Goal: Information Seeking & Learning: Learn about a topic

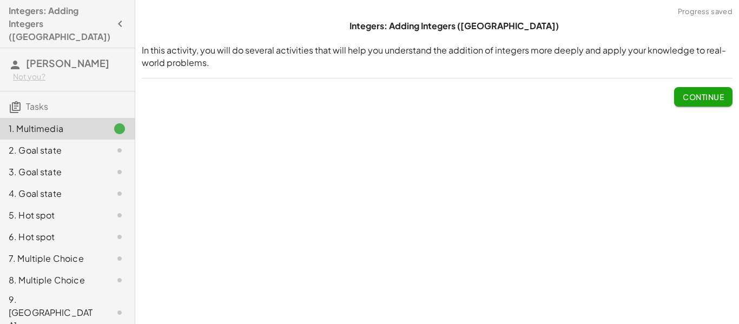
scroll to position [23, 0]
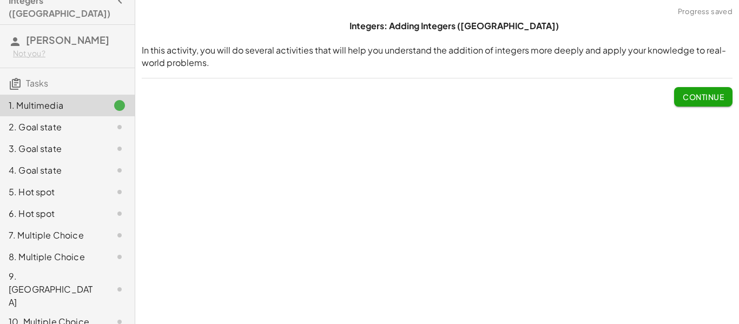
click at [699, 100] on span "Continue" at bounding box center [703, 97] width 41 height 10
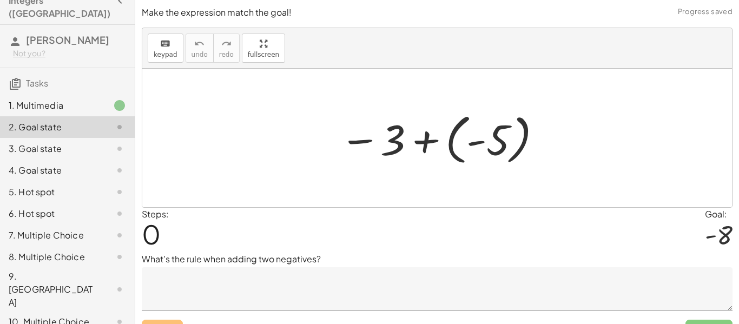
scroll to position [22, 0]
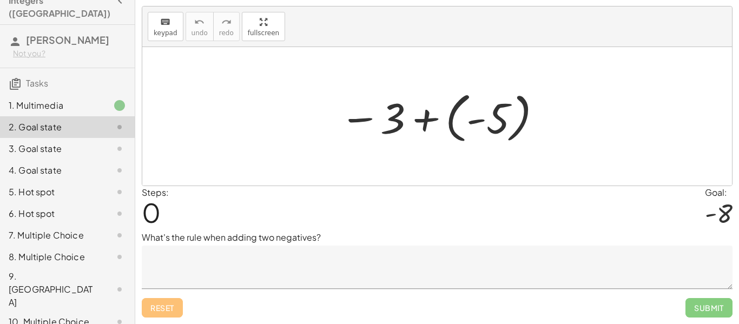
click at [662, 267] on textarea at bounding box center [437, 267] width 591 height 43
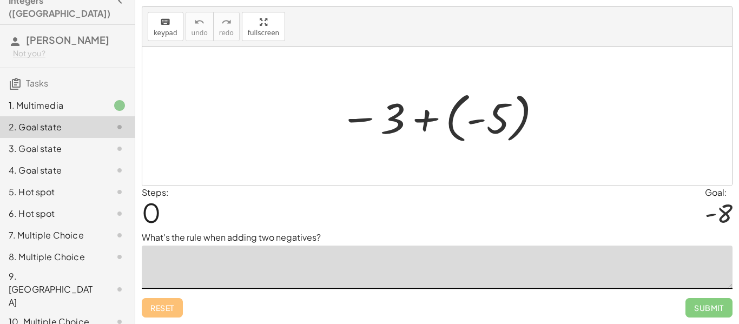
click at [36, 142] on div "3. Goal state" at bounding box center [52, 148] width 87 height 13
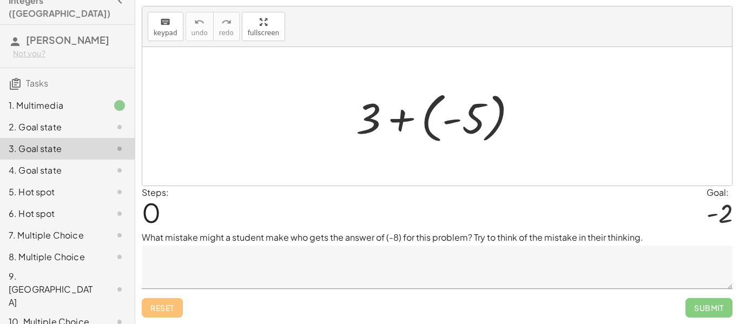
click at [28, 121] on div "2. Goal state" at bounding box center [52, 127] width 87 height 13
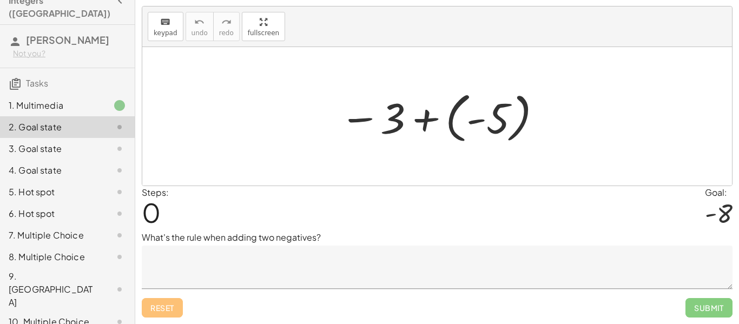
click at [41, 142] on div "3. Goal state" at bounding box center [52, 148] width 87 height 13
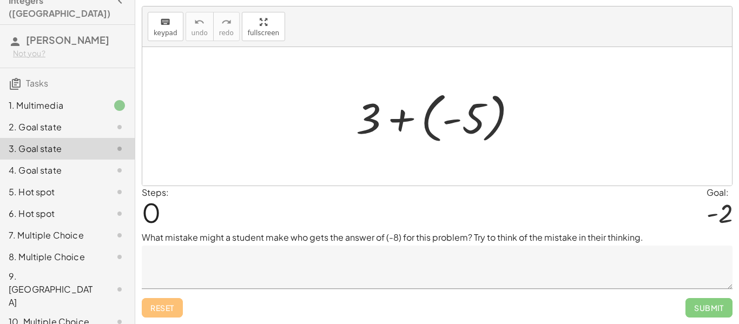
click at [63, 164] on div "4. Goal state" at bounding box center [52, 170] width 87 height 13
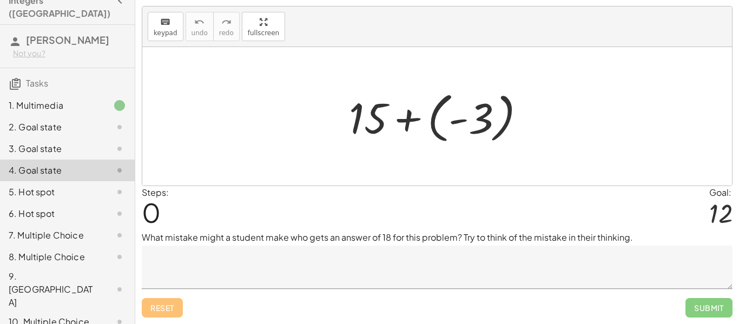
click at [35, 160] on div "2. Goal state" at bounding box center [67, 171] width 135 height 22
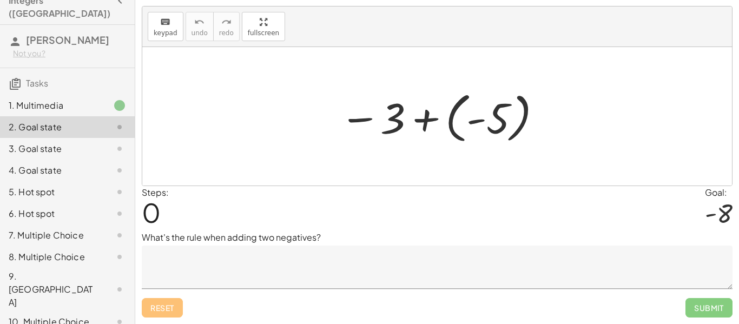
click at [625, 284] on textarea at bounding box center [437, 267] width 591 height 43
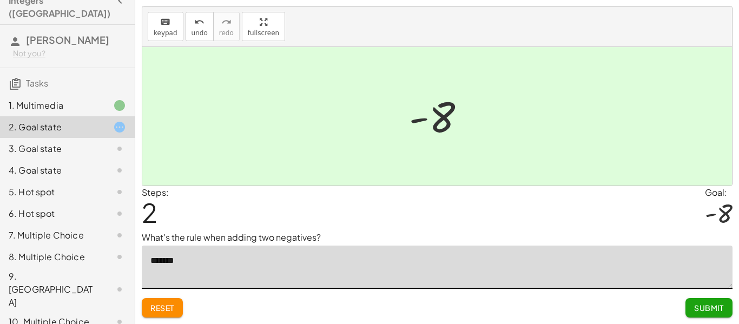
type textarea "********"
type textarea "*"
type textarea "**********"
click at [695, 314] on button "Submit" at bounding box center [708, 307] width 47 height 19
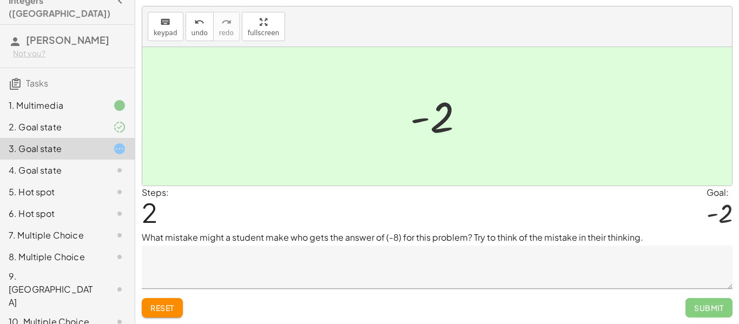
click at [376, 275] on textarea at bounding box center [437, 267] width 591 height 43
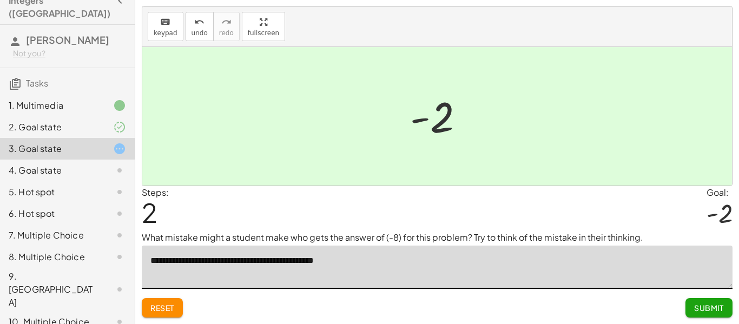
type textarea "**********"
click at [712, 310] on span "Submit" at bounding box center [709, 308] width 30 height 10
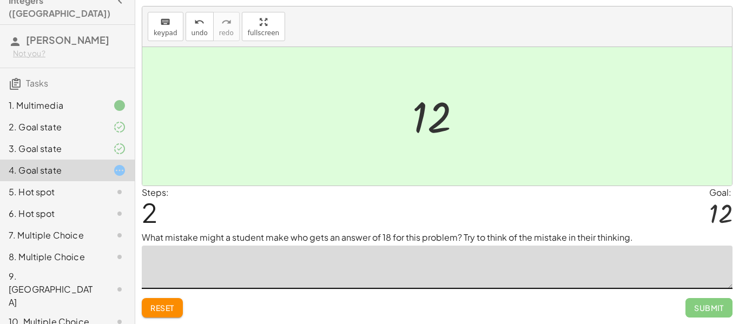
click at [361, 253] on textarea at bounding box center [437, 267] width 591 height 43
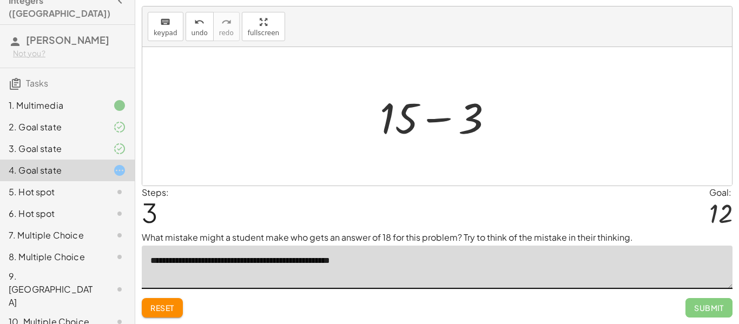
type textarea "**********"
click at [719, 312] on span "Submit" at bounding box center [708, 307] width 47 height 19
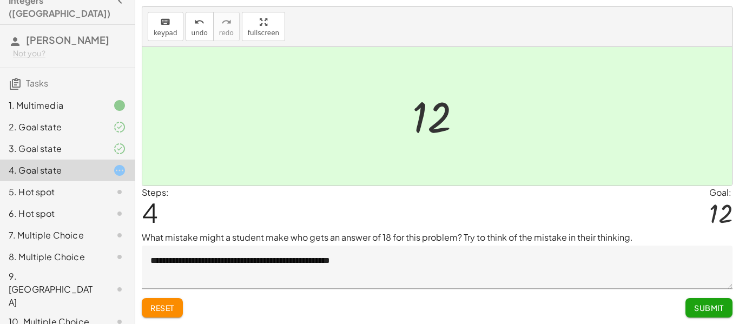
click at [71, 224] on div "5. Hot spot" at bounding box center [67, 235] width 135 height 22
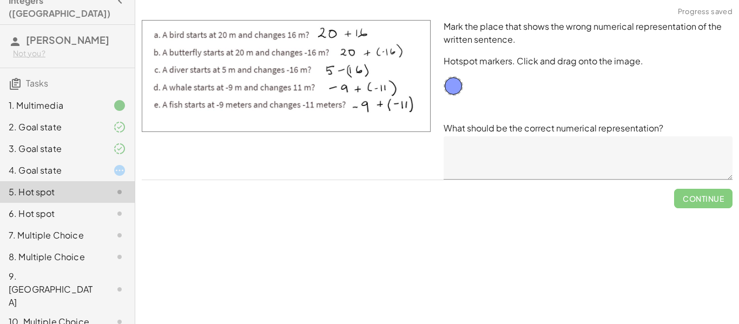
click at [102, 164] on div at bounding box center [111, 170] width 30 height 13
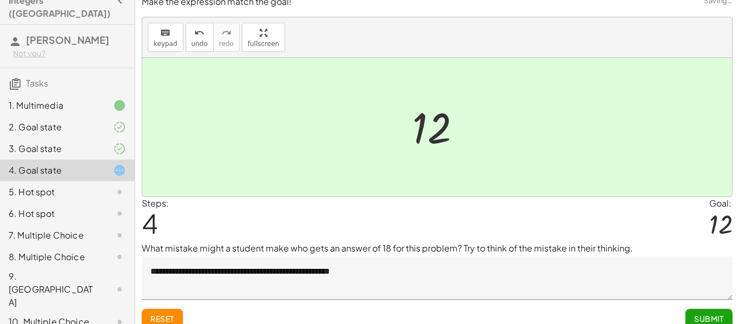
scroll to position [22, 0]
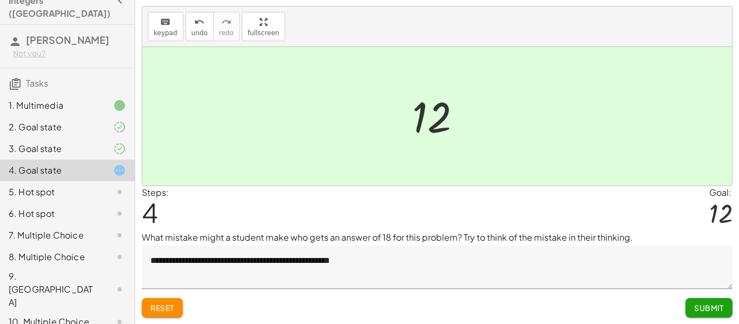
click at [713, 315] on button "Submit" at bounding box center [708, 307] width 47 height 19
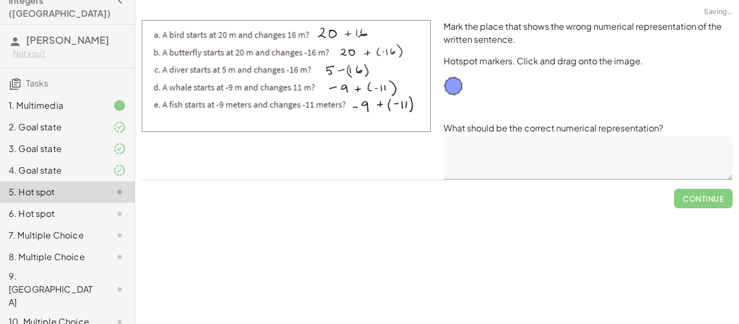
scroll to position [0, 0]
click at [372, 88] on img at bounding box center [286, 76] width 289 height 112
click at [448, 91] on div at bounding box center [453, 85] width 19 height 19
click at [366, 89] on img at bounding box center [286, 76] width 289 height 112
click at [465, 85] on div "Mark the place that shows the wrong numerical representation of the written sen…" at bounding box center [588, 100] width 302 height 173
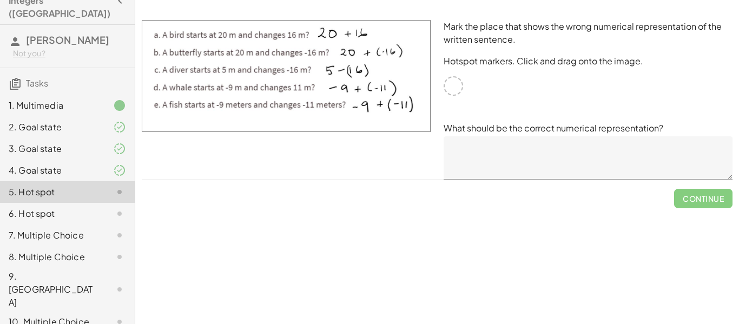
click at [465, 75] on div "Mark the place that shows the wrong numerical representation of the written sen…" at bounding box center [588, 100] width 302 height 173
click at [90, 203] on div "4. Goal state" at bounding box center [67, 214] width 135 height 22
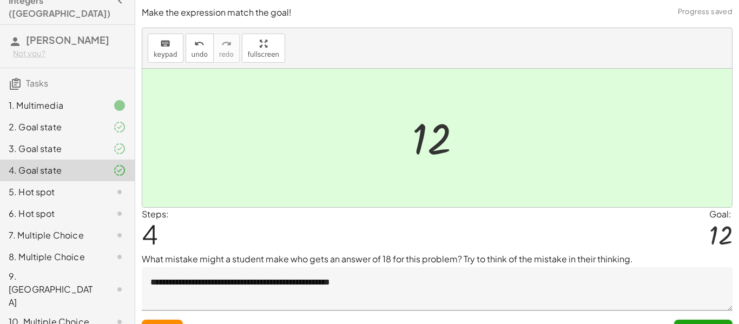
click at [88, 186] on div "5. Hot spot" at bounding box center [52, 192] width 87 height 13
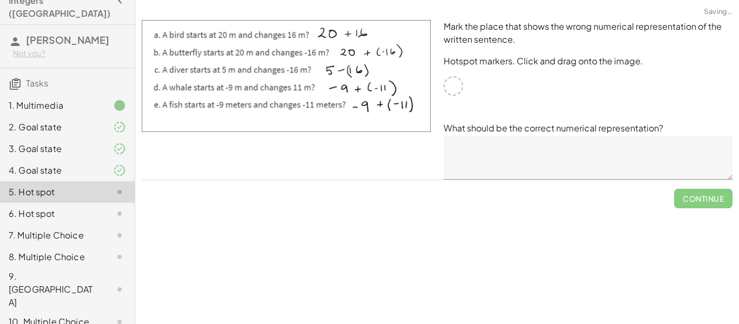
click at [464, 91] on div "Mark the place that shows the wrong numerical representation of the written sen…" at bounding box center [588, 100] width 302 height 173
click at [236, 96] on img at bounding box center [286, 76] width 289 height 112
click at [310, 126] on img at bounding box center [286, 76] width 289 height 112
click at [356, 89] on img at bounding box center [286, 76] width 289 height 112
click at [315, 131] on img at bounding box center [286, 76] width 289 height 112
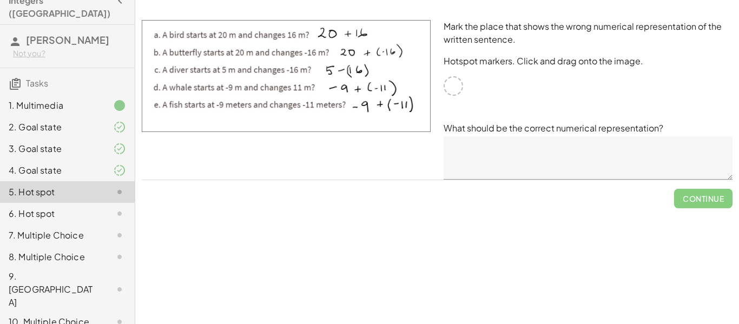
click at [315, 154] on div at bounding box center [286, 100] width 302 height 173
click at [373, 162] on div at bounding box center [286, 100] width 302 height 173
click at [339, 85] on img at bounding box center [286, 76] width 289 height 112
click at [369, 85] on img at bounding box center [286, 76] width 289 height 112
click at [221, 91] on img at bounding box center [286, 76] width 289 height 112
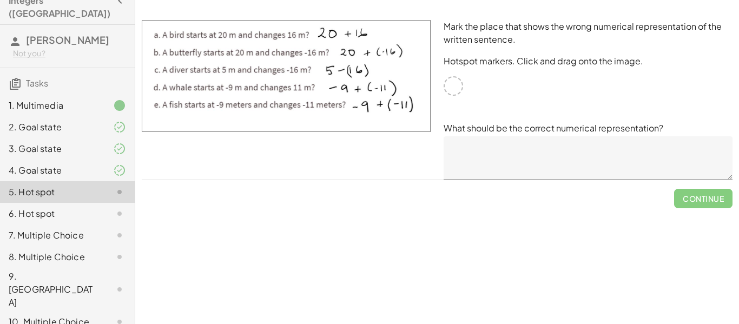
click at [164, 84] on img at bounding box center [286, 76] width 289 height 112
click at [155, 88] on img at bounding box center [286, 76] width 289 height 112
click at [168, 92] on img at bounding box center [286, 76] width 289 height 112
click at [181, 90] on img at bounding box center [286, 76] width 289 height 112
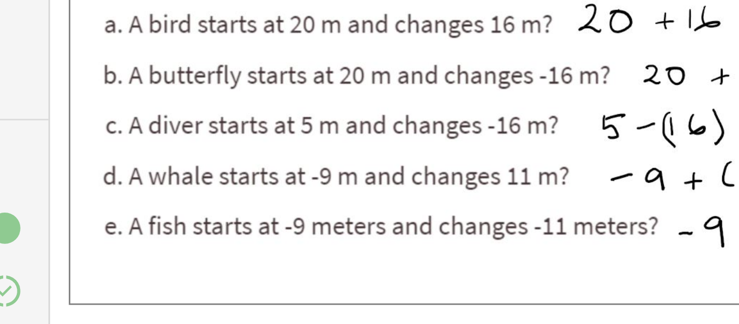
click at [182, 94] on img at bounding box center [286, 76] width 289 height 112
click at [188, 89] on img at bounding box center [286, 76] width 289 height 112
click at [190, 87] on img at bounding box center [286, 76] width 289 height 112
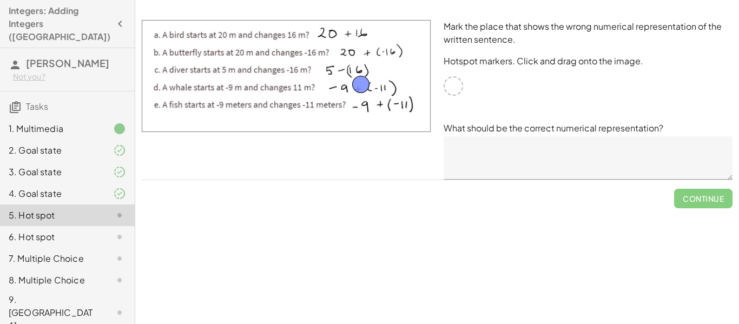
drag, startPoint x: 454, startPoint y: 86, endPoint x: 361, endPoint y: 84, distance: 93.1
drag, startPoint x: 361, startPoint y: 84, endPoint x: 157, endPoint y: 86, distance: 203.9
click at [183, 161] on div at bounding box center [286, 100] width 302 height 173
click at [221, 174] on div at bounding box center [286, 100] width 302 height 173
click at [442, 149] on div "Mark the place that shows the wrong numerical representation of the written sen…" at bounding box center [588, 100] width 302 height 173
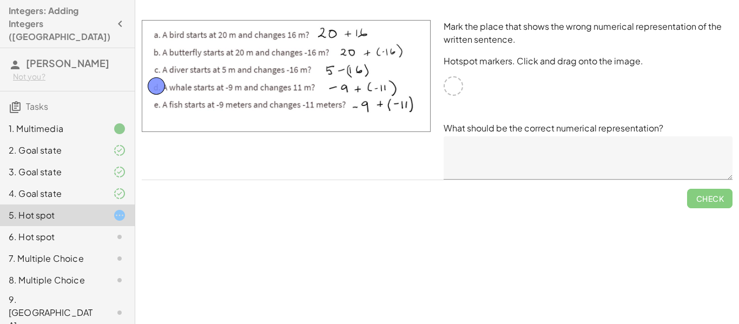
click at [462, 148] on textarea at bounding box center [588, 157] width 289 height 43
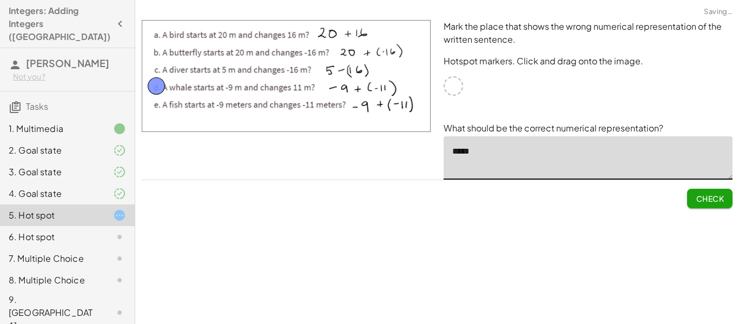
type textarea "*****"
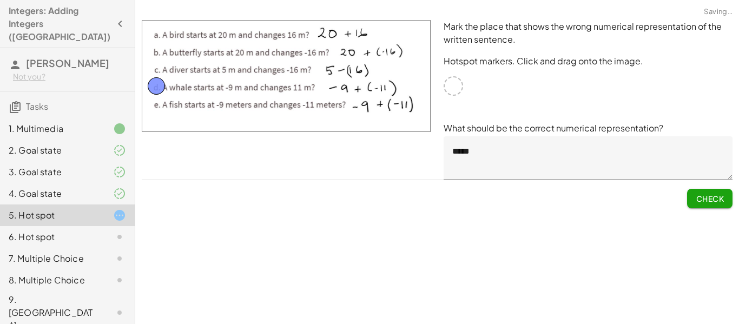
click at [700, 200] on span "Check" at bounding box center [710, 199] width 28 height 10
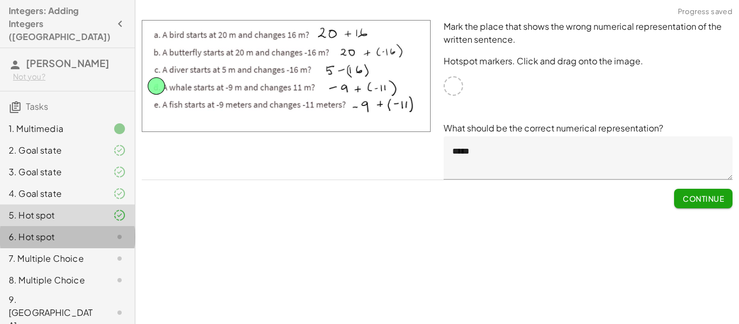
click at [97, 230] on div at bounding box center [111, 236] width 30 height 13
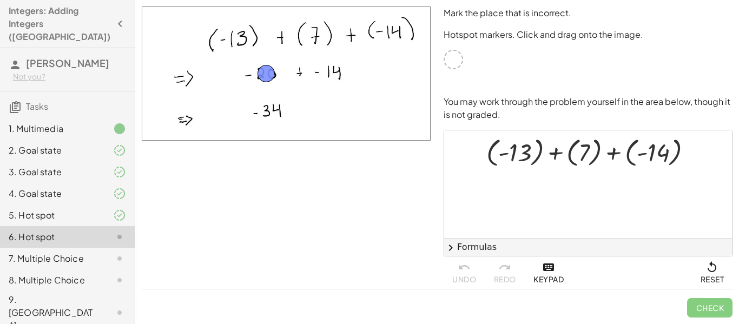
drag, startPoint x: 451, startPoint y: 61, endPoint x: 263, endPoint y: 75, distance: 188.2
click at [628, 164] on div at bounding box center [593, 151] width 225 height 36
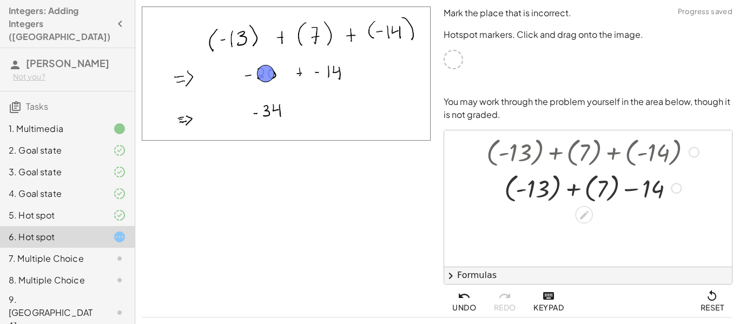
click at [599, 181] on div at bounding box center [593, 187] width 225 height 36
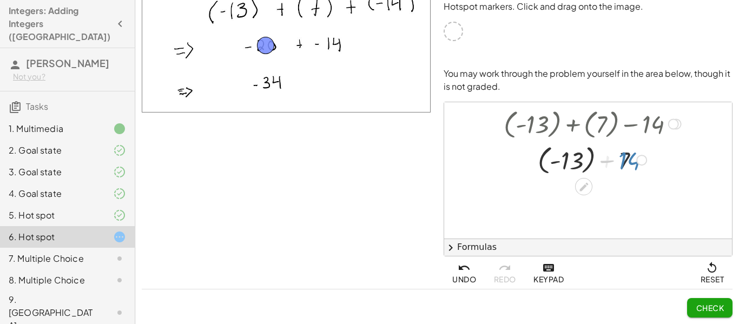
scroll to position [64, 0]
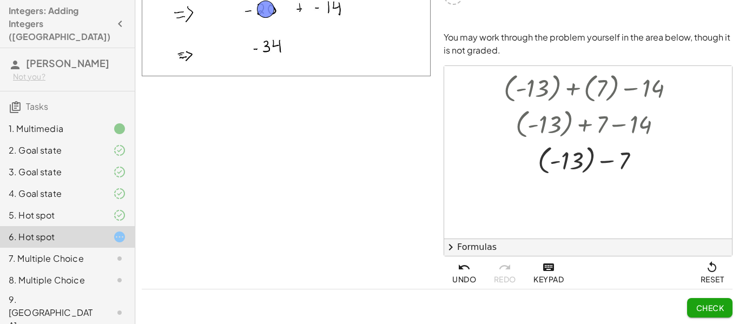
click at [586, 194] on div at bounding box center [588, 152] width 288 height 173
click at [707, 312] on span "Check" at bounding box center [710, 308] width 28 height 10
click at [80, 252] on div "7. Multiple Choice" at bounding box center [52, 258] width 87 height 13
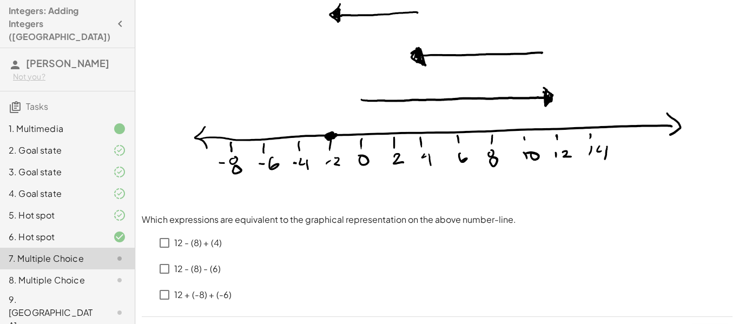
click at [97, 248] on div "5. Hot spot" at bounding box center [67, 259] width 135 height 22
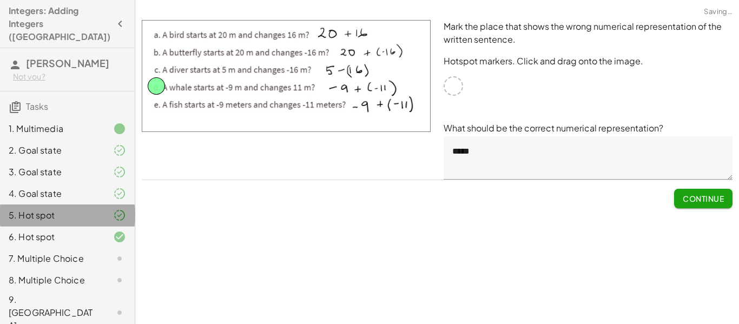
scroll to position [0, 0]
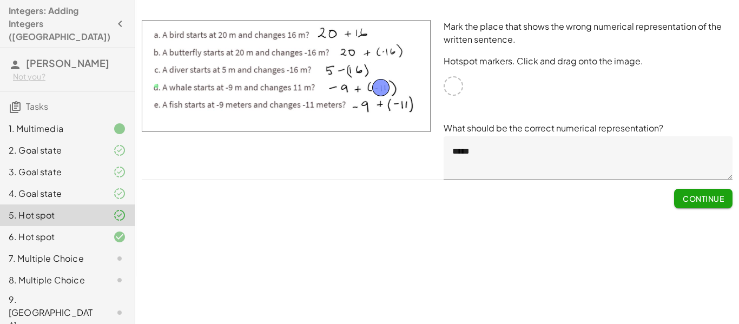
drag, startPoint x: 156, startPoint y: 82, endPoint x: 380, endPoint y: 82, distance: 223.9
click at [655, 204] on button "Submit Changes" at bounding box center [688, 198] width 87 height 19
drag, startPoint x: 379, startPoint y: 89, endPoint x: 341, endPoint y: 90, distance: 37.9
click at [662, 198] on span "Submit Changes" at bounding box center [689, 199] width 70 height 10
drag, startPoint x: 345, startPoint y: 85, endPoint x: 302, endPoint y: 84, distance: 42.2
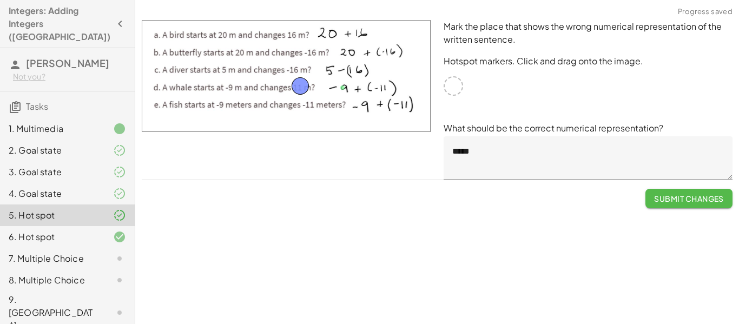
click at [665, 197] on span "Submit Changes" at bounding box center [689, 199] width 70 height 10
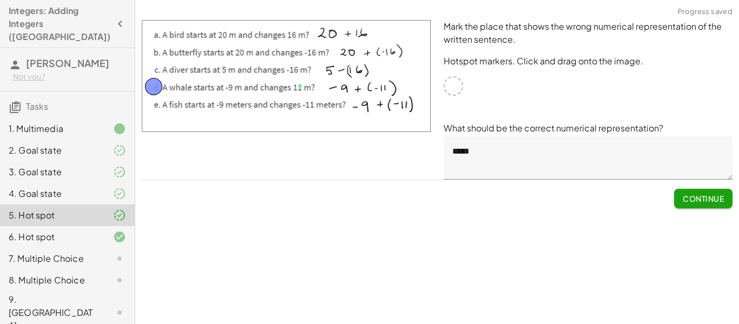
drag, startPoint x: 302, startPoint y: 86, endPoint x: 155, endPoint y: 87, distance: 146.6
click at [655, 200] on span "Submit Changes" at bounding box center [689, 199] width 70 height 10
click at [98, 252] on div at bounding box center [111, 258] width 30 height 13
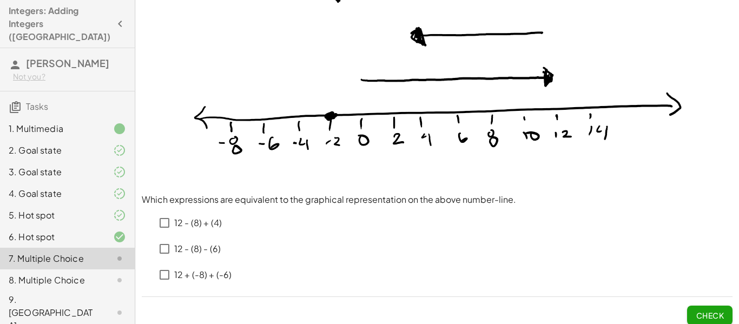
scroll to position [88, 0]
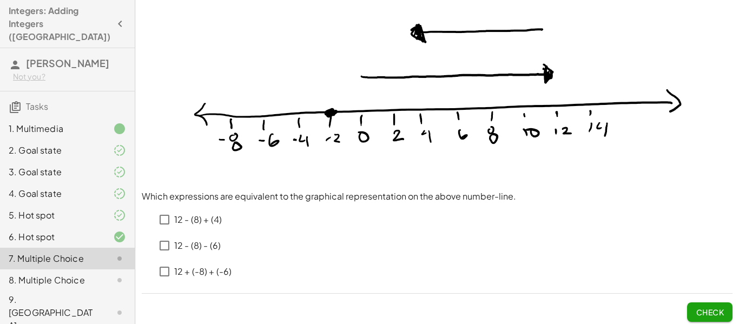
click at [207, 246] on p "12 - (8) - (6)" at bounding box center [197, 246] width 47 height 12
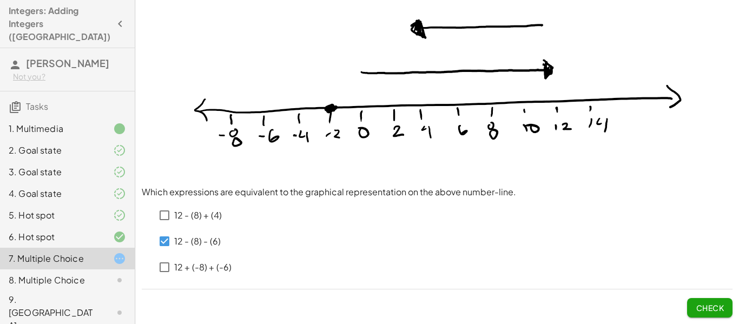
scroll to position [91, 0]
click at [707, 305] on span "Check" at bounding box center [710, 308] width 28 height 10
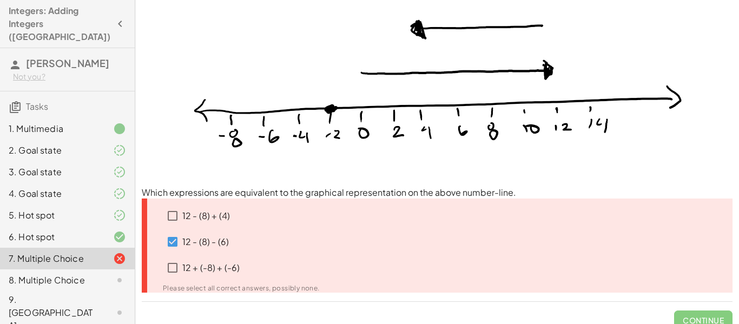
scroll to position [104, 0]
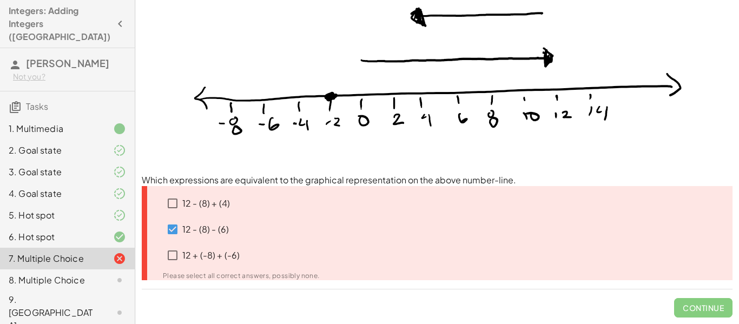
click at [207, 257] on p "12 + (-8) + (-6)" at bounding box center [210, 255] width 57 height 12
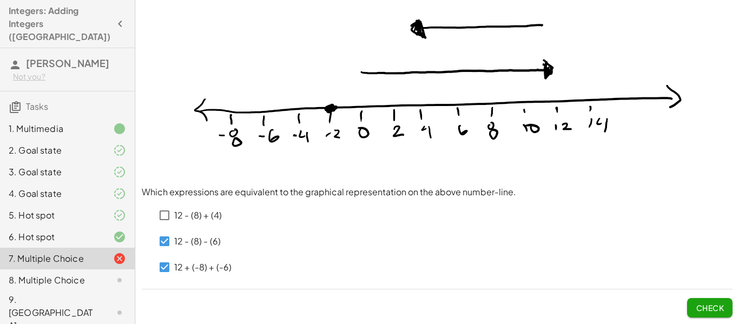
scroll to position [92, 0]
click at [704, 302] on button "Check" at bounding box center [709, 307] width 45 height 19
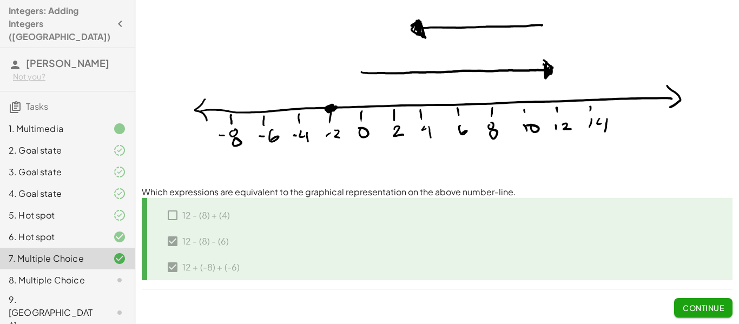
click at [703, 305] on span "Continue" at bounding box center [703, 308] width 41 height 10
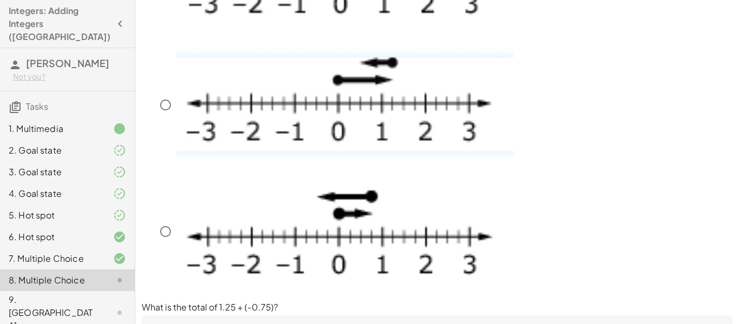
scroll to position [248, 0]
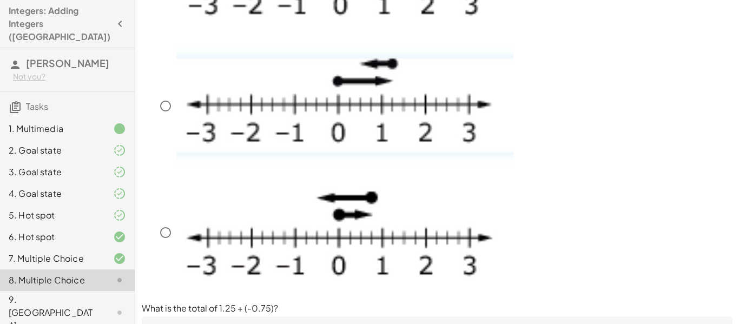
click at [452, 141] on img at bounding box center [344, 104] width 337 height 121
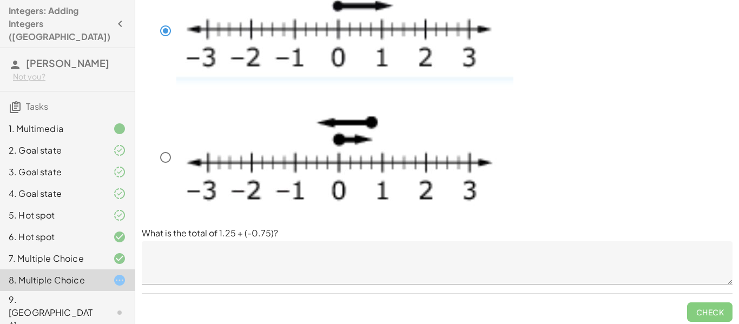
scroll to position [327, 0]
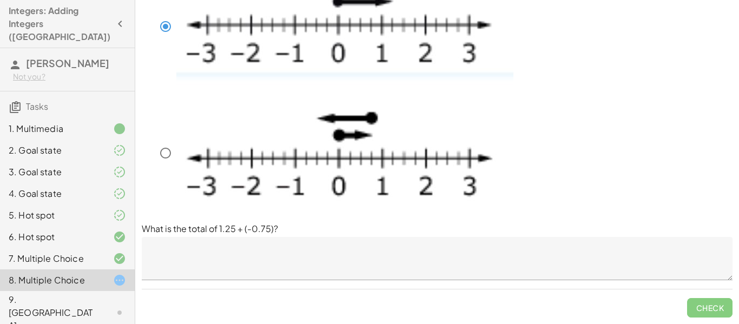
click at [568, 256] on textarea at bounding box center [437, 258] width 591 height 43
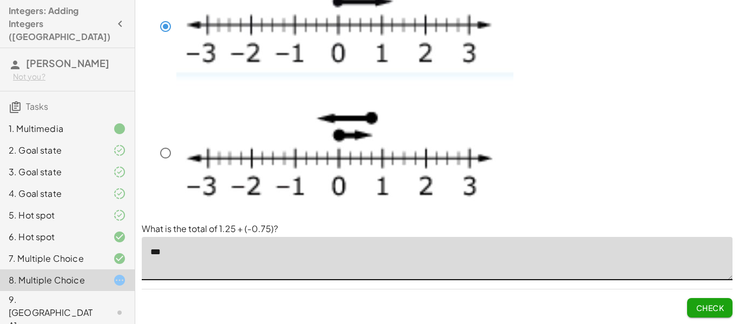
click at [723, 310] on span "Check" at bounding box center [710, 308] width 28 height 10
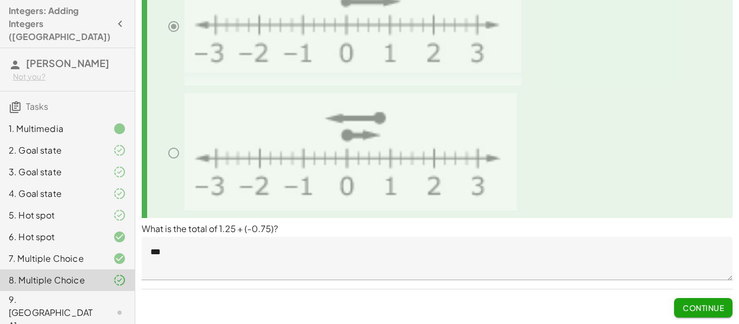
click at [708, 316] on button "Continue" at bounding box center [703, 307] width 58 height 19
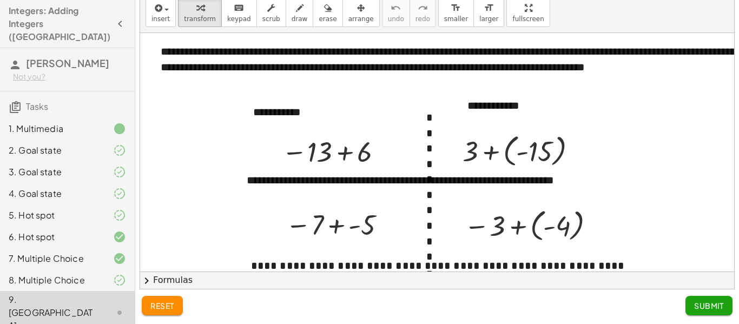
scroll to position [34, 0]
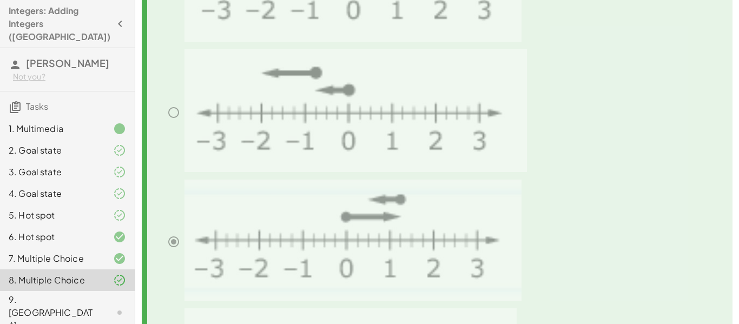
scroll to position [327, 0]
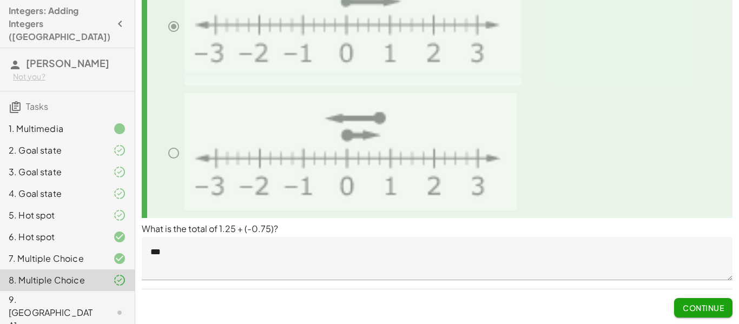
click at [356, 273] on textarea "***" at bounding box center [437, 258] width 591 height 43
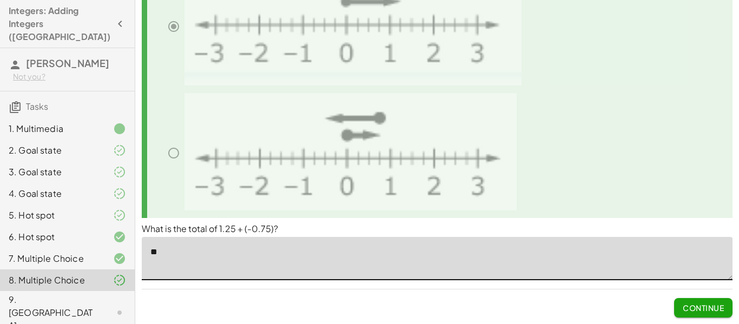
type textarea "*"
type textarea "***"
click at [718, 314] on button "Continue" at bounding box center [703, 307] width 58 height 19
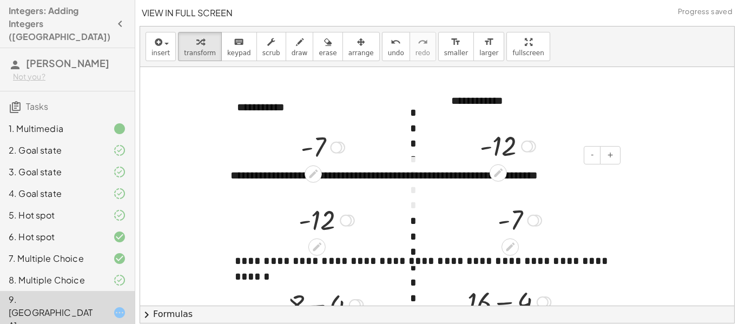
scroll to position [194, 16]
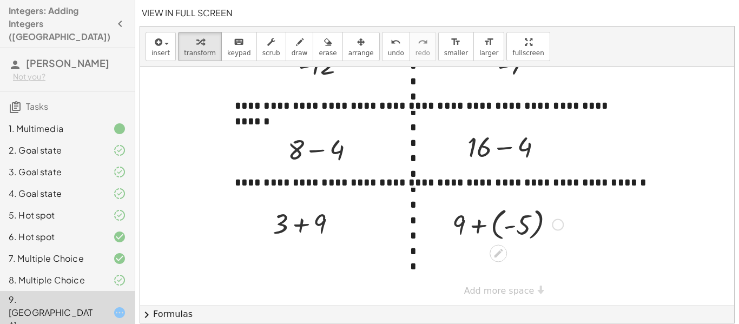
click at [506, 214] on div at bounding box center [508, 223] width 122 height 39
click at [506, 214] on div at bounding box center [507, 224] width 83 height 37
click at [506, 214] on div at bounding box center [508, 224] width 122 height 36
click at [305, 215] on div at bounding box center [309, 222] width 84 height 37
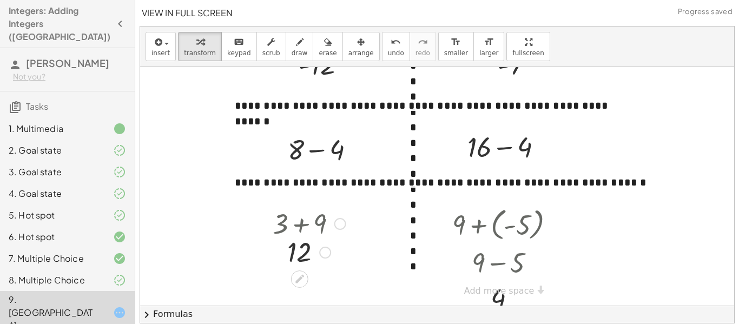
click at [305, 215] on div at bounding box center [309, 222] width 84 height 37
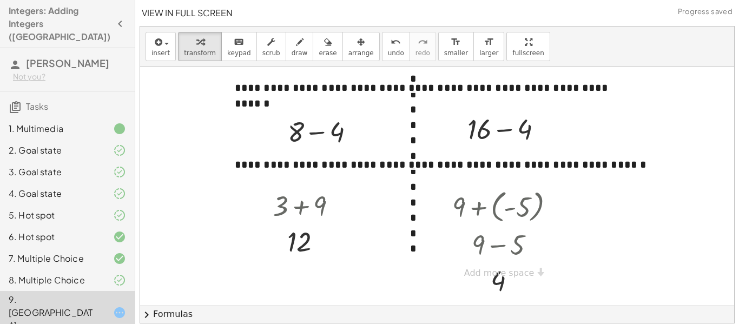
click at [530, 271] on div "**********" at bounding box center [496, 71] width 744 height 433
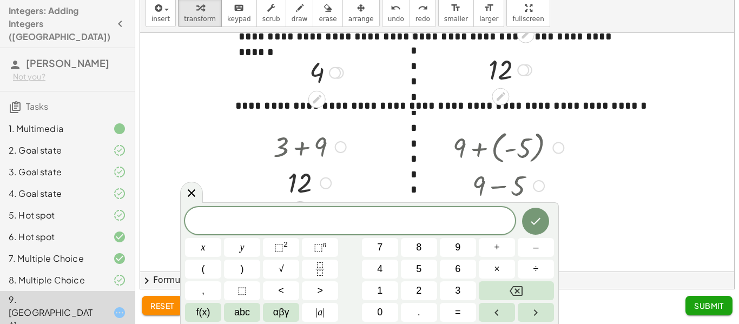
scroll to position [236, 16]
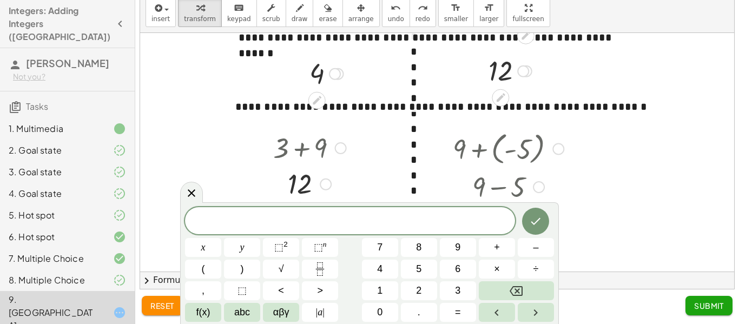
click at [531, 221] on icon "Done" at bounding box center [535, 221] width 13 height 13
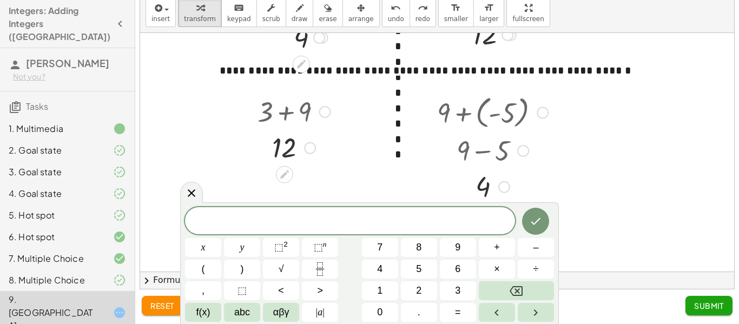
scroll to position [288, 33]
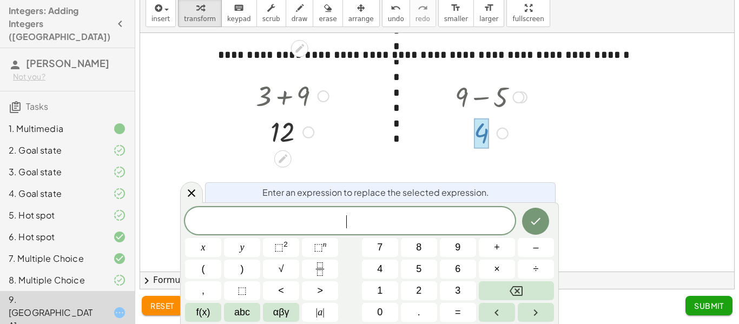
click at [490, 102] on div at bounding box center [491, 96] width 83 height 37
click at [195, 203] on div "Enter an expression to replace the selected expression. x y ⬚ 2 ⬚ n 7 8 9 + – (…" at bounding box center [369, 263] width 379 height 122
click at [190, 196] on icon at bounding box center [191, 192] width 13 height 13
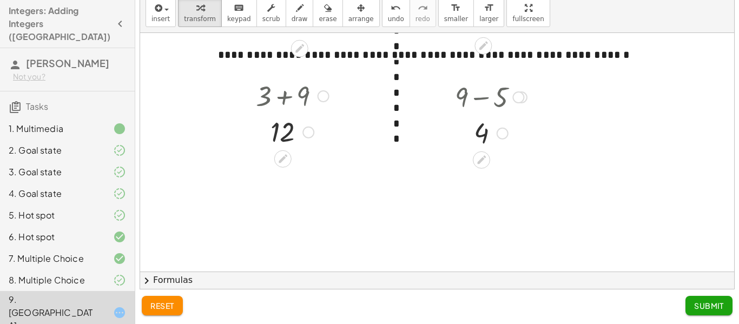
click at [494, 94] on div at bounding box center [491, 96] width 83 height 37
click at [498, 93] on div at bounding box center [491, 96] width 83 height 37
click at [514, 101] on div "Go back to this line Copy line as LaTeX Copy derivation as LaTeX" at bounding box center [518, 97] width 12 height 12
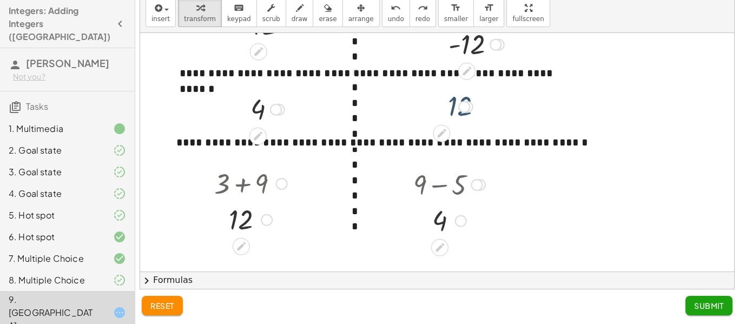
scroll to position [204, 85]
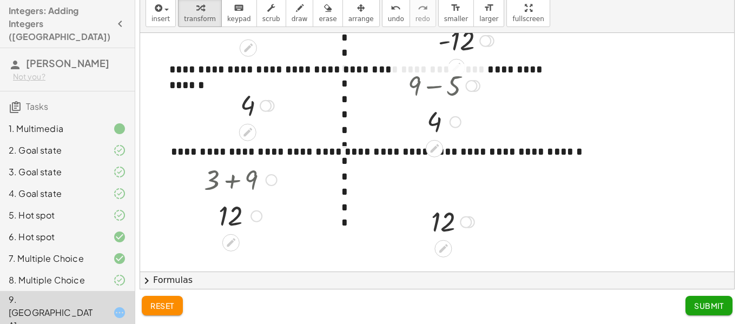
click at [706, 301] on span "Submit" at bounding box center [709, 306] width 30 height 10
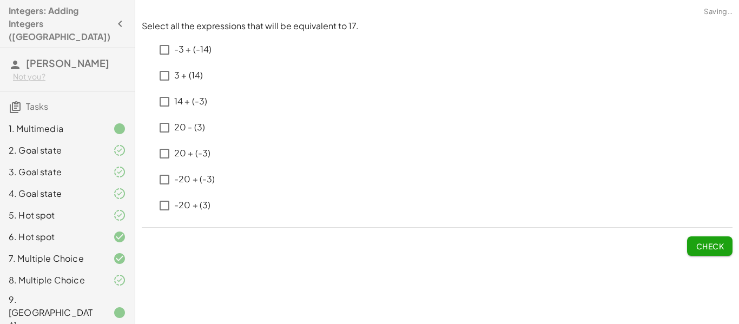
scroll to position [23, 0]
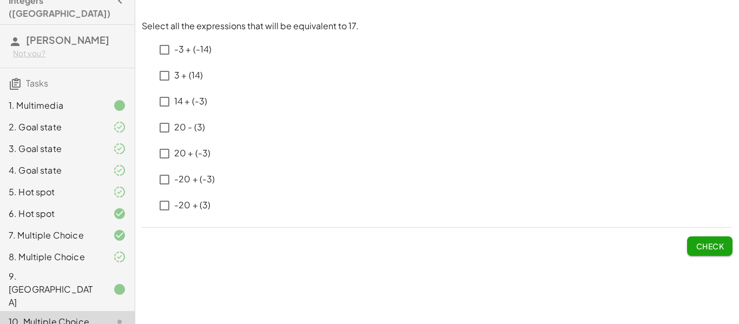
click at [181, 74] on p "3 + (14) ﻿" at bounding box center [188, 75] width 29 height 12
click at [200, 122] on p "20 - (3)" at bounding box center [189, 127] width 31 height 12
click at [194, 155] on p "20 + (-3)" at bounding box center [192, 153] width 36 height 12
click at [708, 246] on span "Check" at bounding box center [710, 246] width 28 height 10
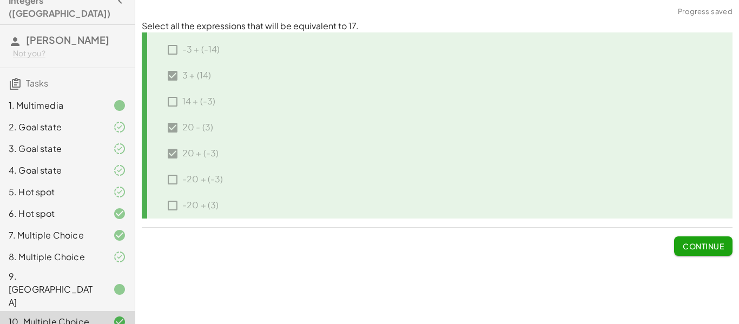
click at [705, 247] on span "Continue" at bounding box center [703, 246] width 41 height 10
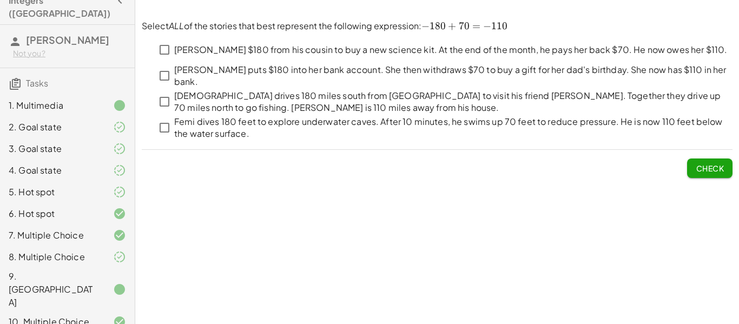
click at [343, 54] on p "[PERSON_NAME] $180 from his cousin to buy a new science kit. At the end of the …" at bounding box center [450, 50] width 553 height 12
click at [267, 91] on p "[DEMOGRAPHIC_DATA] drives 180 miles south from [GEOGRAPHIC_DATA] to visit his f…" at bounding box center [453, 102] width 558 height 24
click at [281, 123] on p "Femi dives 180 feet to explore underwater caves. After 10 minutes, he swims up …" at bounding box center [453, 128] width 558 height 24
click at [725, 161] on button "Check" at bounding box center [709, 167] width 45 height 19
click at [705, 168] on span "Check" at bounding box center [710, 168] width 28 height 10
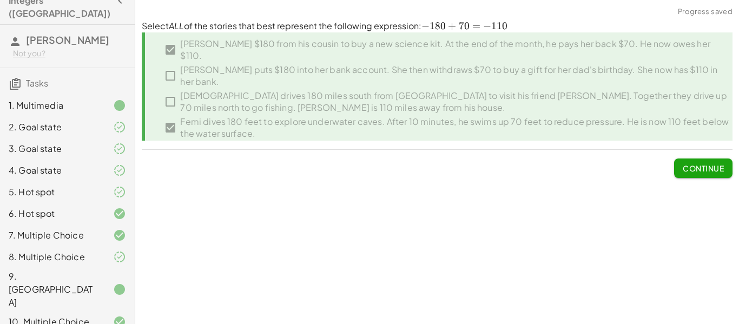
click at [704, 169] on span "Continue" at bounding box center [703, 168] width 41 height 10
